Goal: Information Seeking & Learning: Learn about a topic

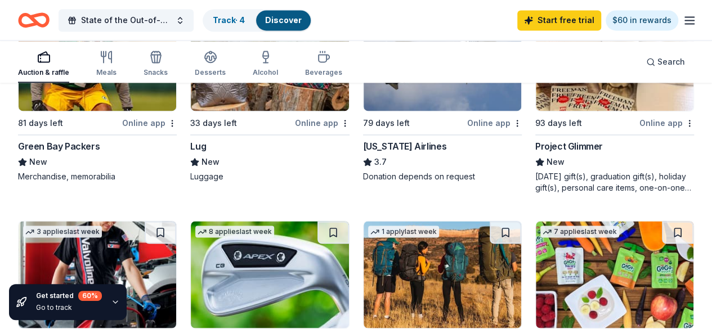
scroll to position [900, 0]
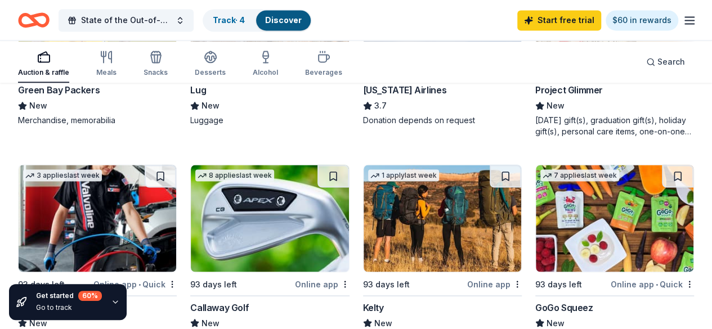
click at [639, 74] on div "Online app" at bounding box center [666, 67] width 55 height 14
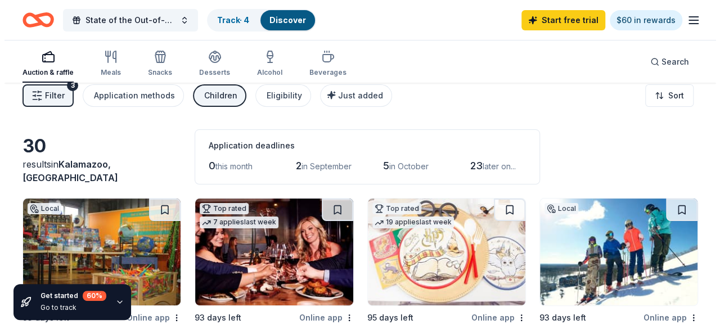
scroll to position [0, 0]
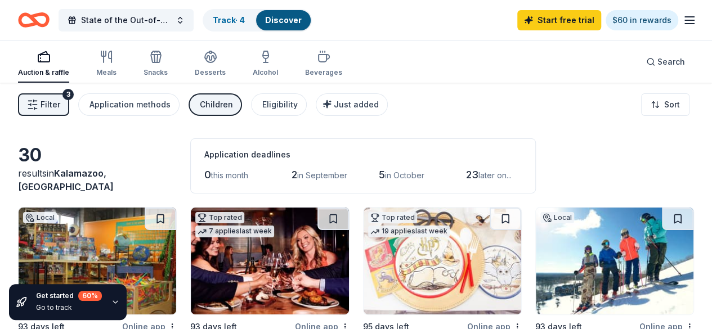
click at [60, 111] on span "Filter" at bounding box center [51, 105] width 20 height 14
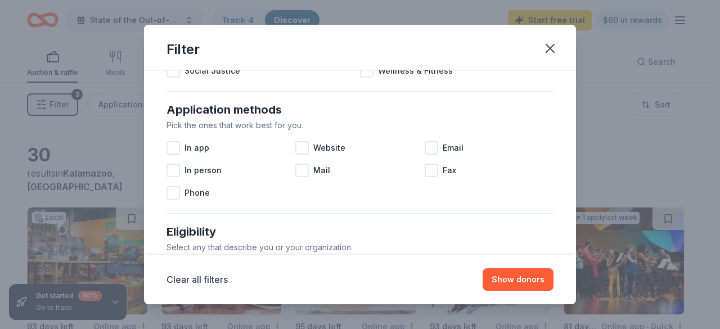
scroll to position [169, 0]
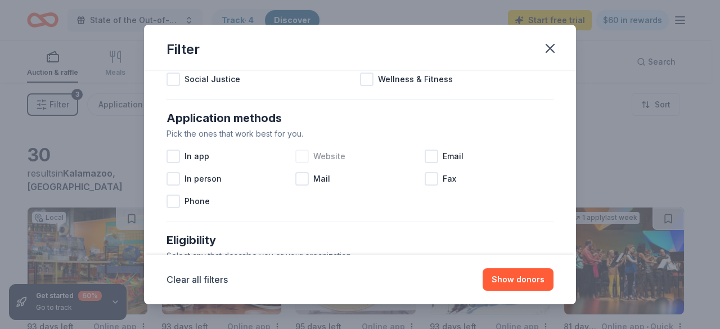
click at [300, 168] on div "Website" at bounding box center [359, 156] width 129 height 23
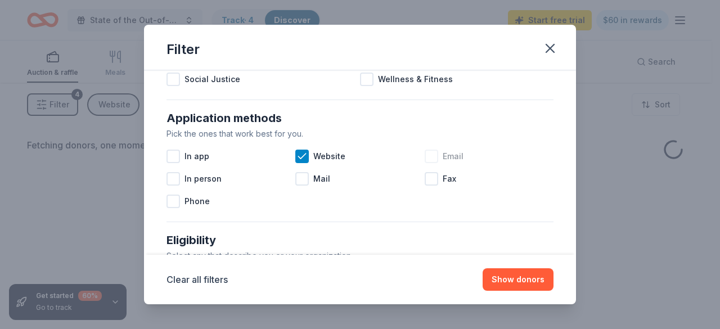
click at [438, 163] on div at bounding box center [432, 157] width 14 height 14
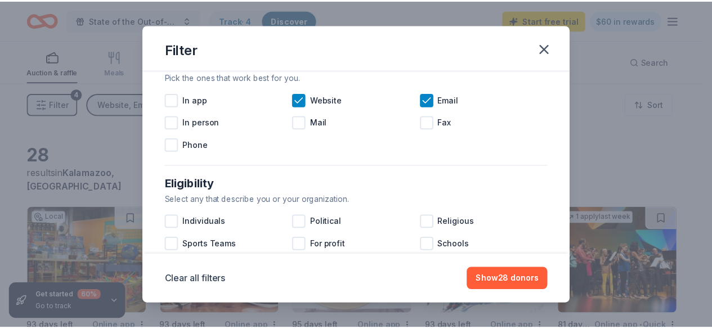
scroll to position [338, 0]
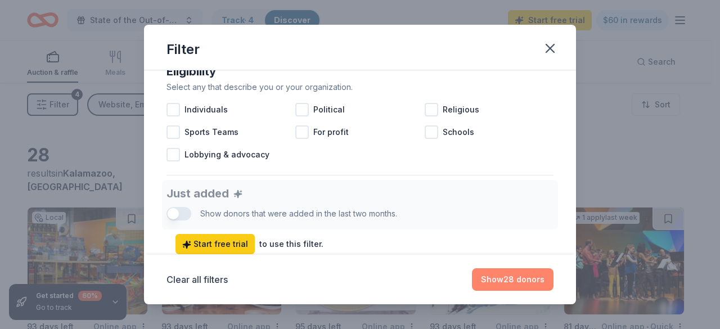
click at [527, 280] on button "Show 28 donors" at bounding box center [513, 279] width 82 height 23
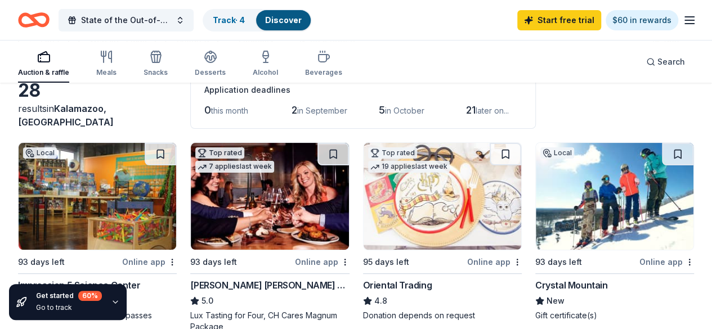
scroll to position [0, 0]
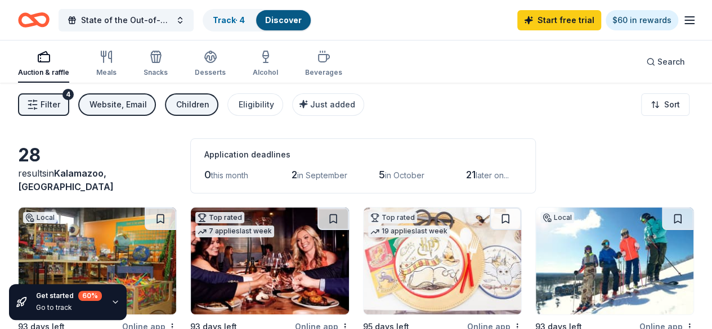
click at [683, 19] on icon "button" at bounding box center [690, 21] width 14 height 14
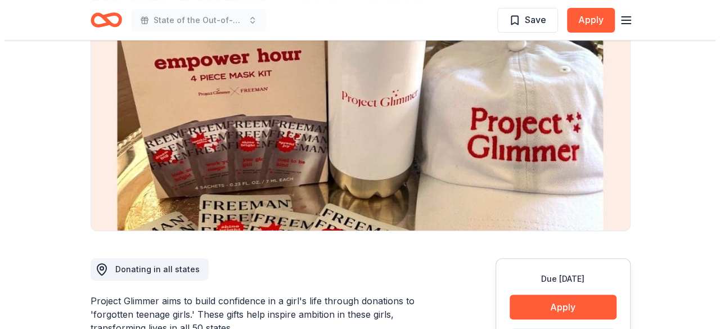
scroll to position [114, 0]
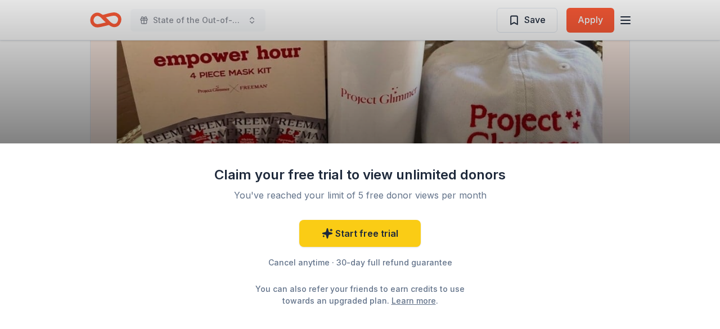
click at [504, 82] on div "Claim your free trial to view unlimited donors You've reached your limit of 5 f…" at bounding box center [360, 164] width 720 height 329
